Goal: Book appointment/travel/reservation

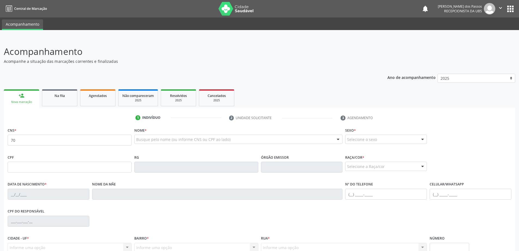
click at [22, 97] on div "person_add" at bounding box center [22, 95] width 6 height 6
click at [29, 142] on input "70" at bounding box center [70, 139] width 124 height 11
click at [93, 137] on input "70" at bounding box center [70, 139] width 124 height 11
type input "702 6017 8590 5746"
type input "000.521.364-93"
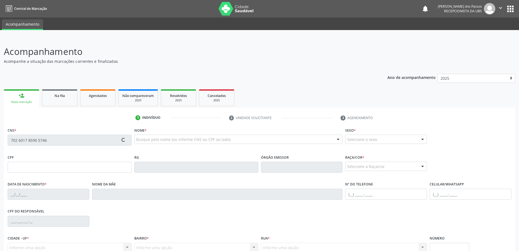
type input "[DATE]"
type input "[PERSON_NAME]"
type input "[PHONE_NUMBER]"
type input "13 A"
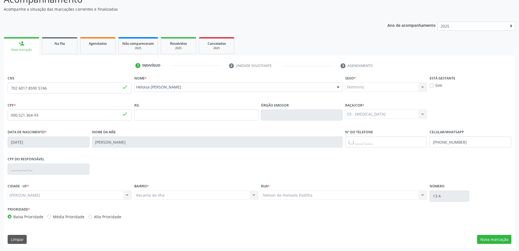
scroll to position [53, 0]
click at [486, 237] on button "Nova marcação" at bounding box center [494, 238] width 34 height 9
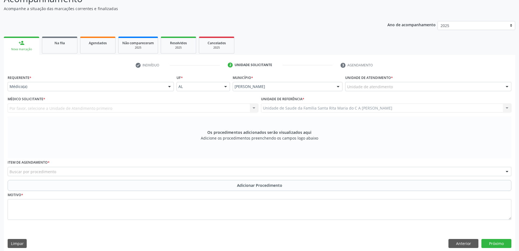
click at [412, 88] on div "Unidade de atendimento" at bounding box center [428, 86] width 166 height 9
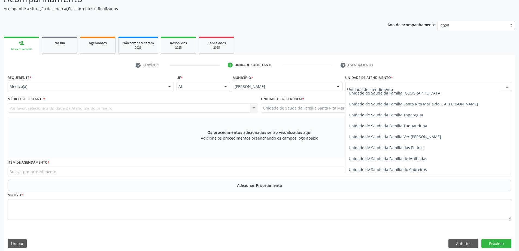
scroll to position [382, 0]
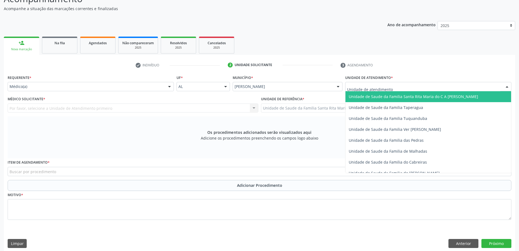
click at [410, 96] on span "Unidade de Saude da Familia Santa Rita Maria do C A [PERSON_NAME]" at bounding box center [413, 96] width 129 height 5
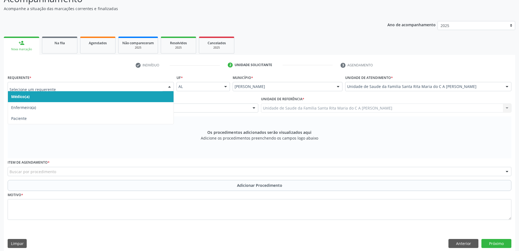
click at [122, 95] on span "Médico(a)" at bounding box center [91, 96] width 166 height 11
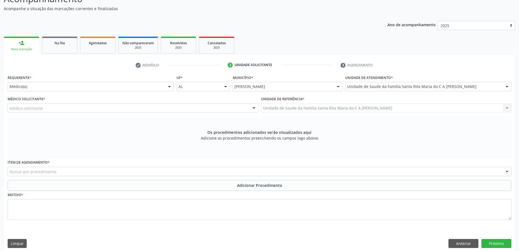
click at [95, 109] on div "Médico solicitante" at bounding box center [133, 107] width 251 height 9
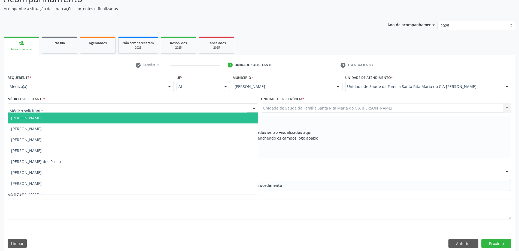
click at [91, 120] on span "[PERSON_NAME]" at bounding box center [133, 117] width 250 height 11
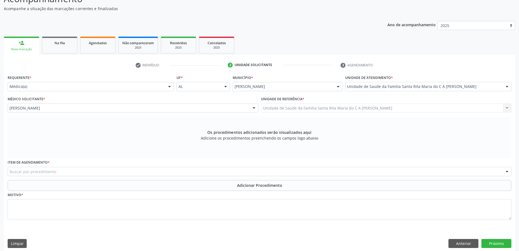
click at [82, 170] on div "Buscar por procedimento" at bounding box center [260, 171] width 504 height 9
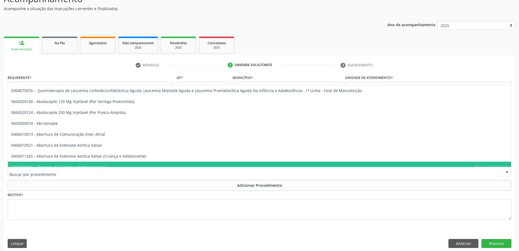
click at [88, 175] on input "text" at bounding box center [255, 173] width 491 height 11
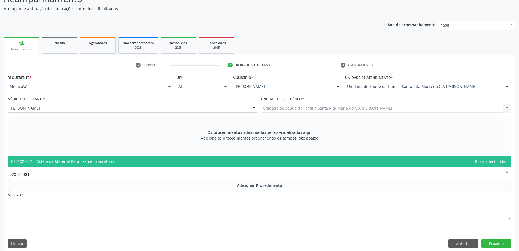
type input "0201020041"
click at [102, 164] on span "0201020041 - Coleta de Material Para Exame Laboratorial" at bounding box center [260, 161] width 504 height 11
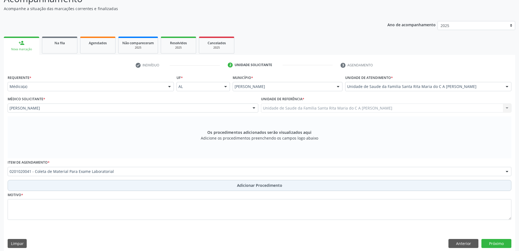
click at [99, 185] on button "Adicionar Procedimento" at bounding box center [260, 185] width 504 height 11
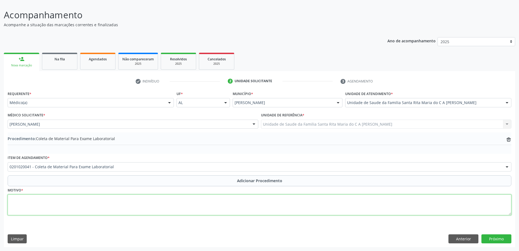
click at [93, 202] on textarea at bounding box center [260, 204] width 504 height 21
type textarea "AVALIAÇÃO"
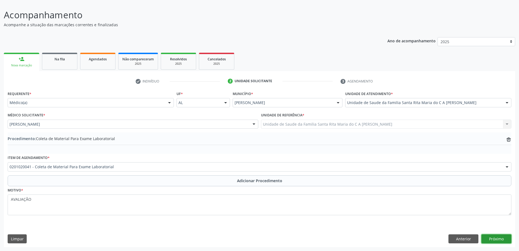
click at [494, 239] on button "Próximo" at bounding box center [497, 238] width 30 height 9
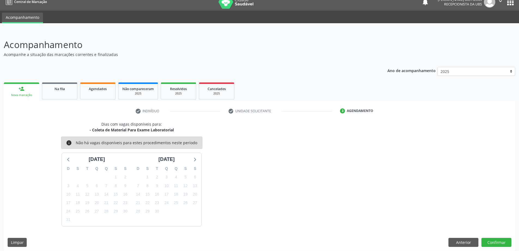
scroll to position [10, 0]
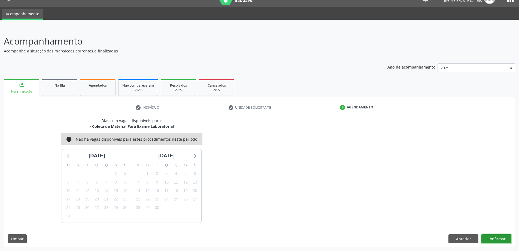
click at [500, 241] on button "Confirmar" at bounding box center [497, 238] width 30 height 9
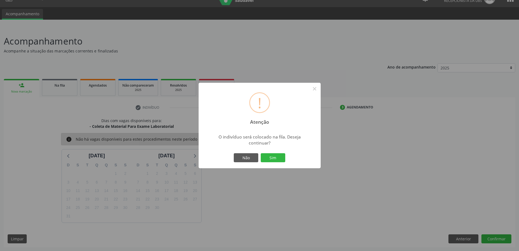
click at [269, 161] on button "Sim" at bounding box center [273, 157] width 25 height 9
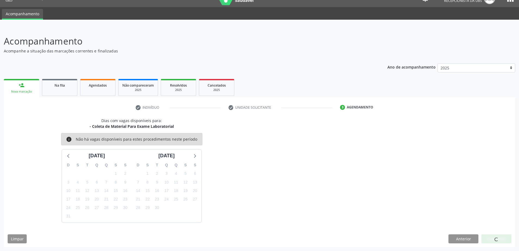
scroll to position [0, 0]
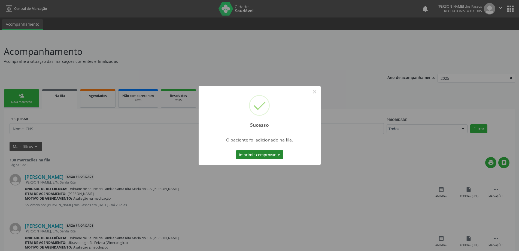
click at [270, 156] on button "Imprimir comprovante" at bounding box center [259, 154] width 47 height 9
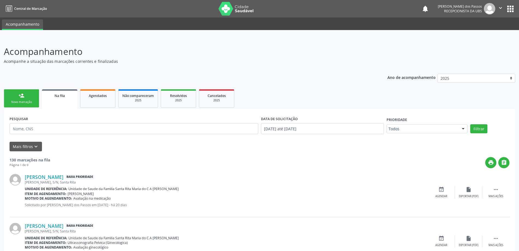
click at [21, 98] on link "person_add Nova marcação" at bounding box center [21, 98] width 35 height 18
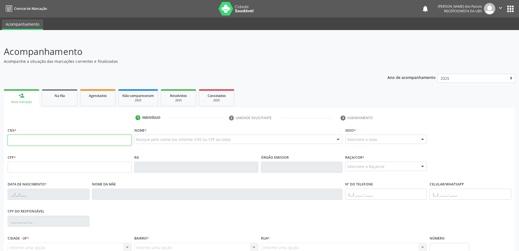
click at [70, 142] on input "text" at bounding box center [70, 139] width 124 height 11
type input "705 0012 7905 9457"
